Goal: Navigation & Orientation: Understand site structure

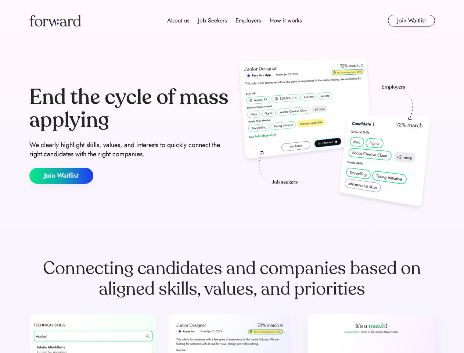
click at [232, 176] on div "End the cycle of mass applying We clearly highlight skills, values, and interes…" at bounding box center [231, 135] width 405 height 158
click at [232, 21] on div "About us Job Seekers Employers How it works" at bounding box center [234, 20] width 289 height 9
click at [55, 21] on img at bounding box center [54, 21] width 51 height 12
click at [234, 21] on div "About us Job Seekers Employers How it works" at bounding box center [234, 20] width 289 height 9
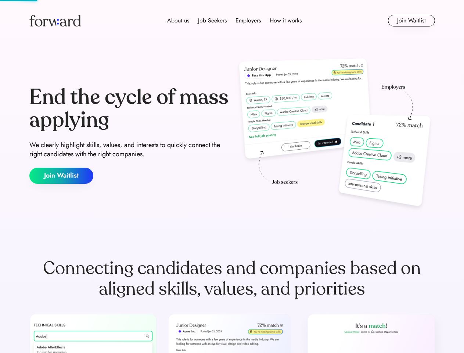
click at [178, 21] on div "About us" at bounding box center [178, 20] width 22 height 9
click at [212, 21] on div "Job Seekers" at bounding box center [212, 20] width 29 height 9
click at [248, 21] on div "Employers" at bounding box center [247, 20] width 25 height 9
click at [285, 21] on div "How it works" at bounding box center [286, 20] width 32 height 9
